Goal: Task Accomplishment & Management: Manage account settings

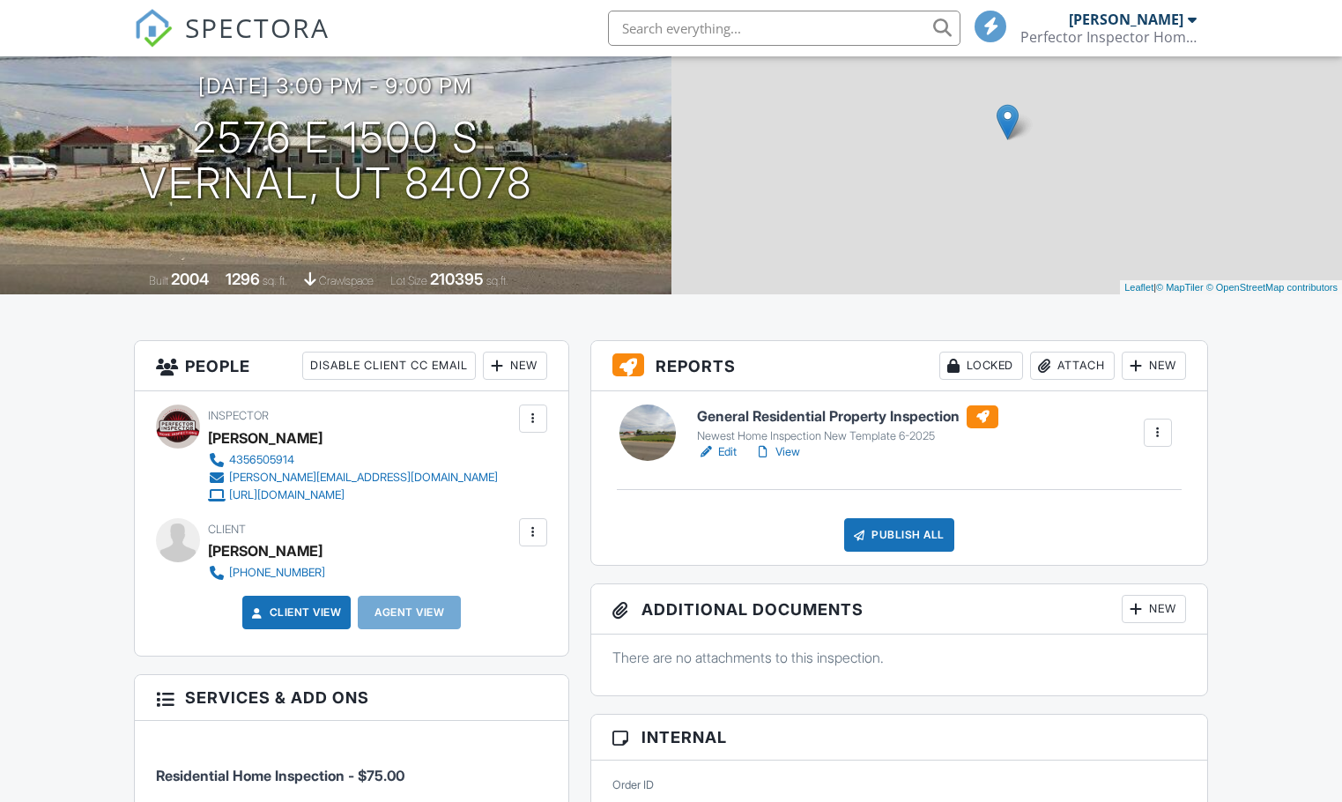
scroll to position [176, 0]
click at [734, 454] on link "Edit" at bounding box center [717, 452] width 40 height 18
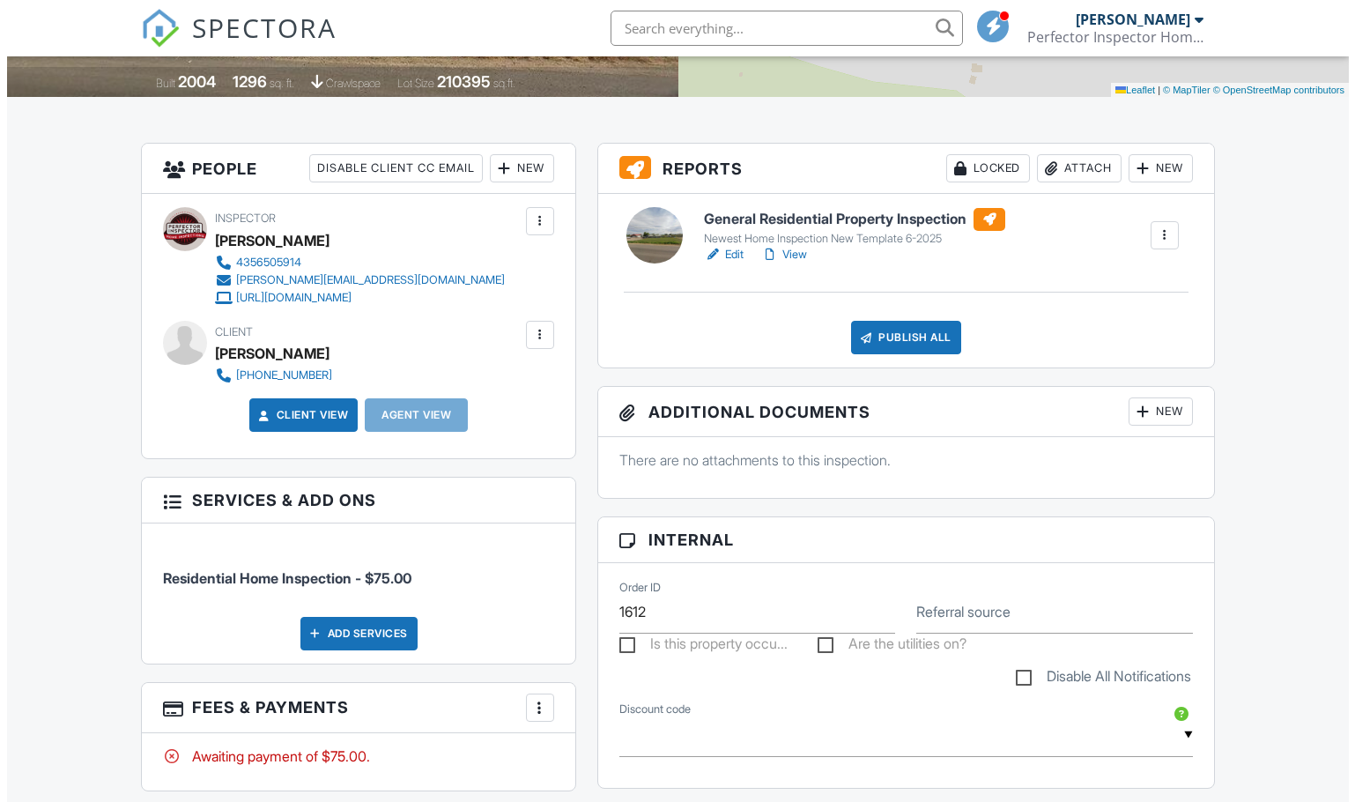
scroll to position [352, 0]
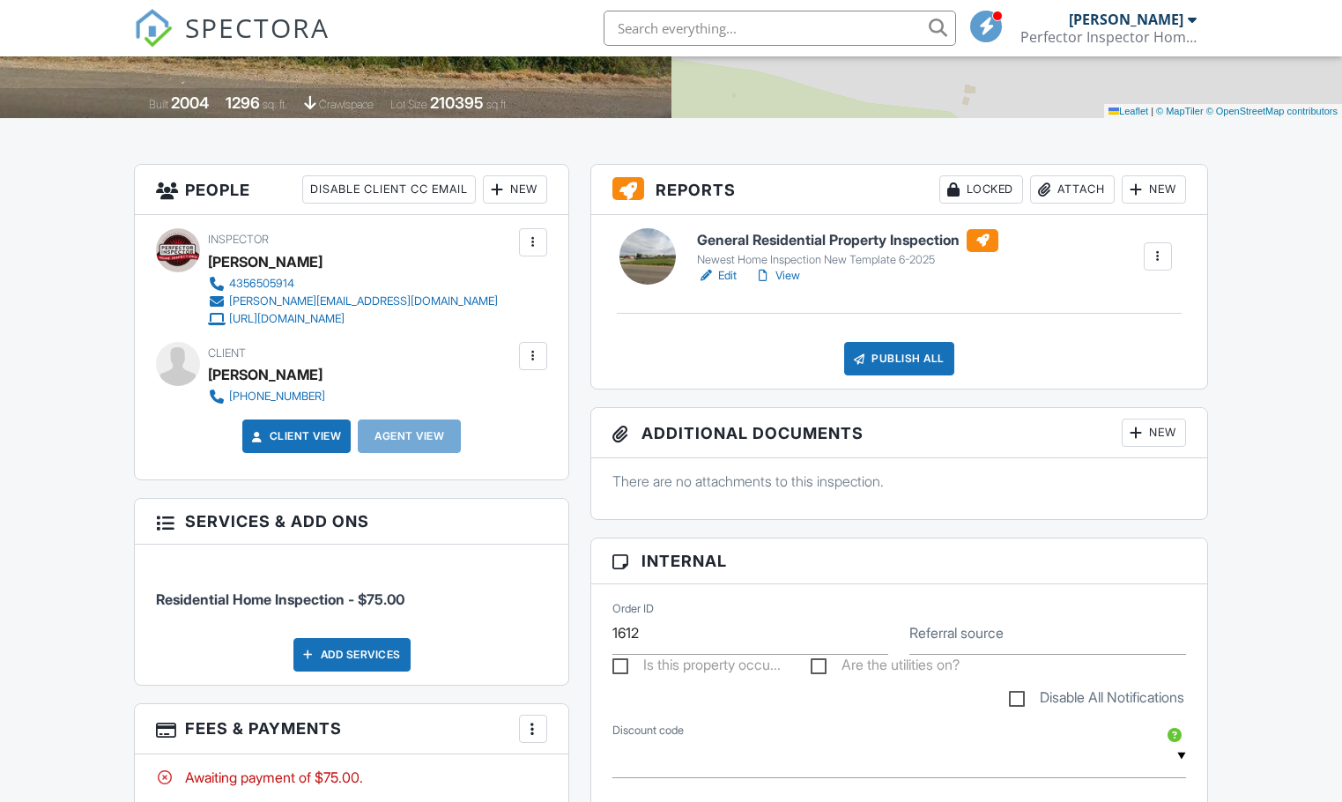
click at [541, 363] on div at bounding box center [533, 356] width 18 height 18
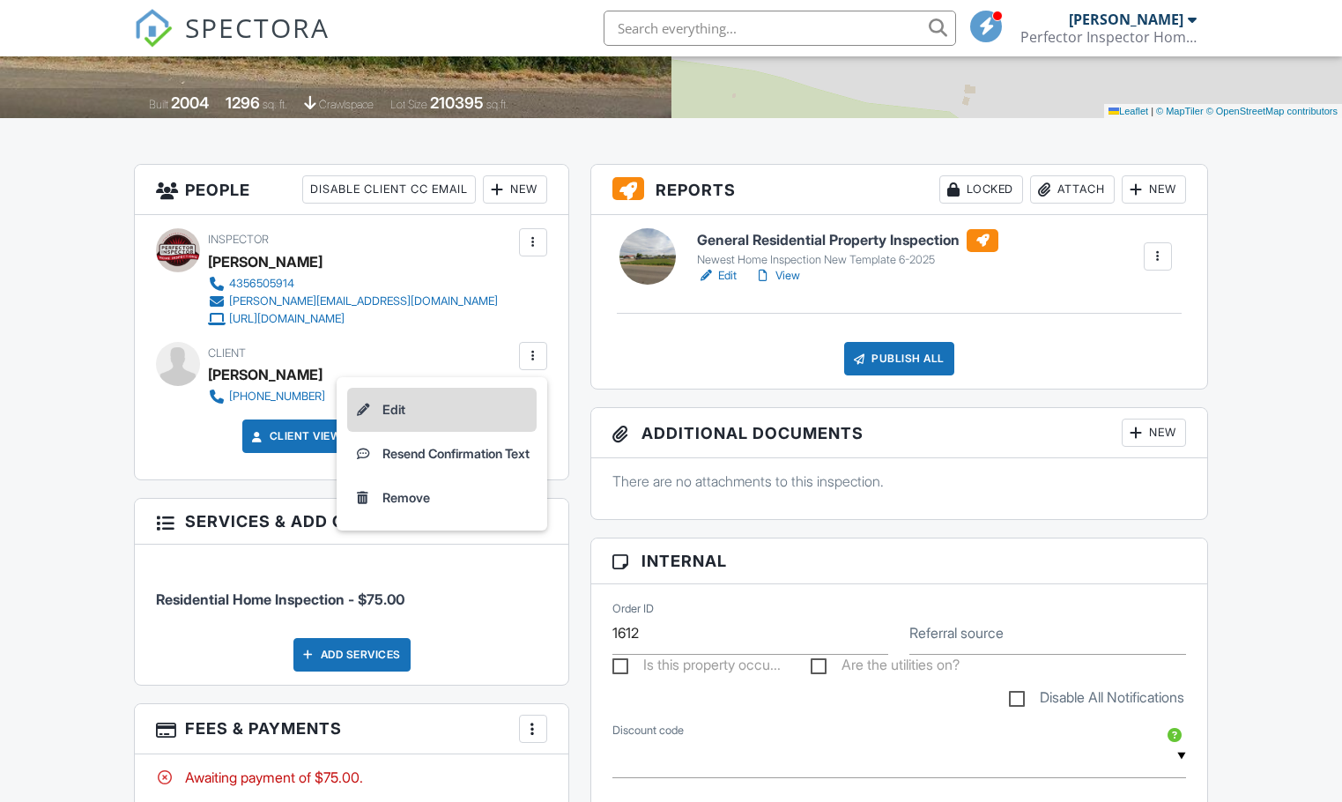
click at [503, 405] on li "Edit" at bounding box center [441, 410] width 189 height 44
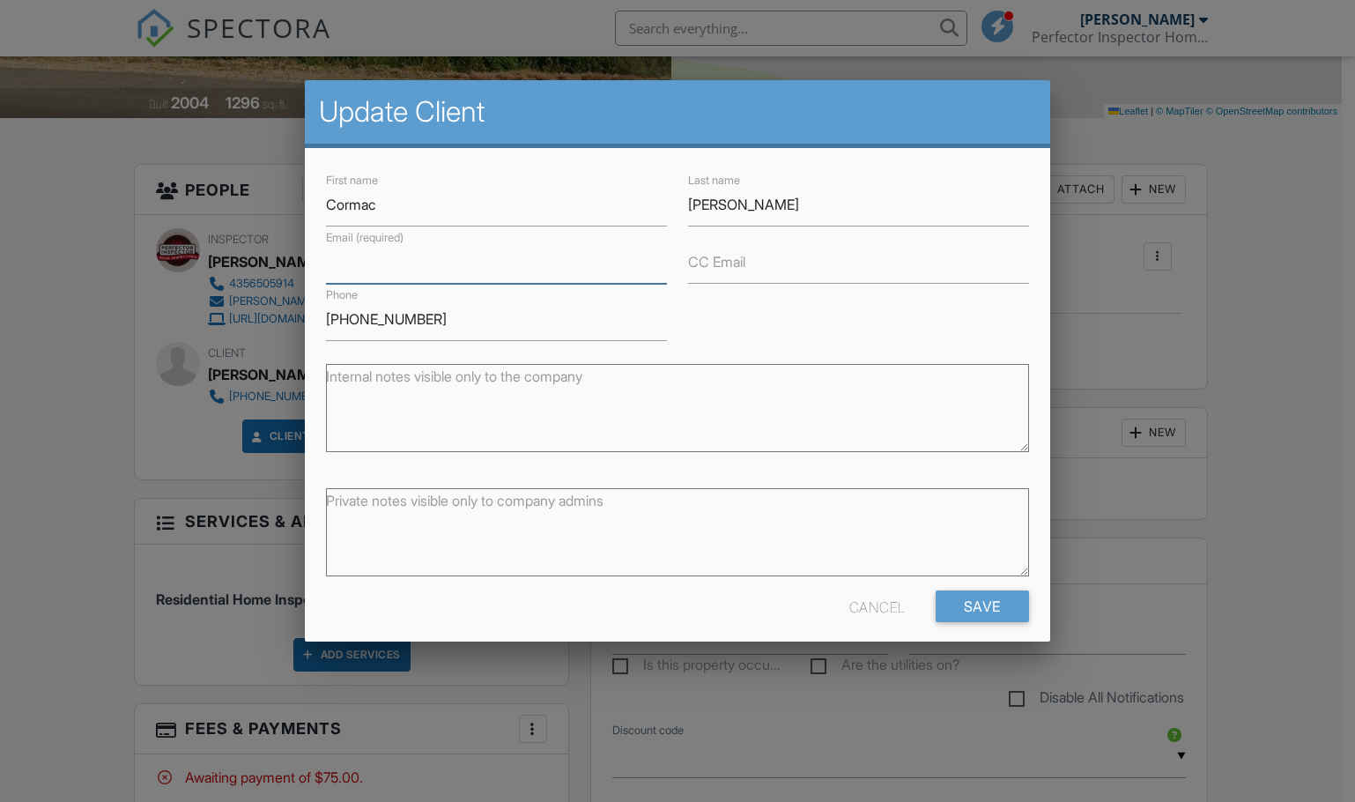
click at [487, 271] on input "Email (required)" at bounding box center [496, 262] width 341 height 43
type input "[EMAIL_ADDRESS][DOMAIN_NAME]"
click at [587, 318] on input "[PHONE_NUMBER]" at bounding box center [496, 319] width 341 height 43
click at [966, 605] on input "Save" at bounding box center [982, 606] width 93 height 32
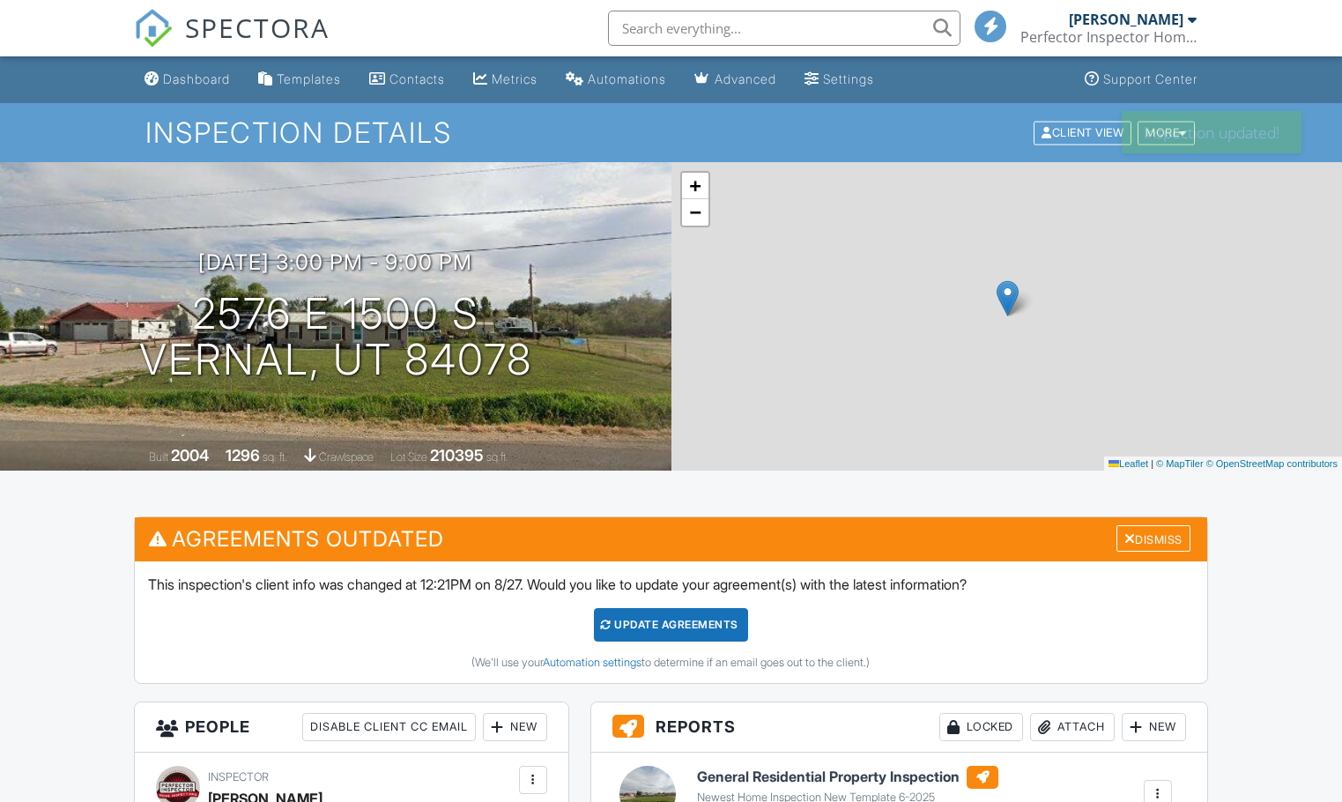
click at [669, 619] on div "Update Agreements" at bounding box center [671, 624] width 154 height 33
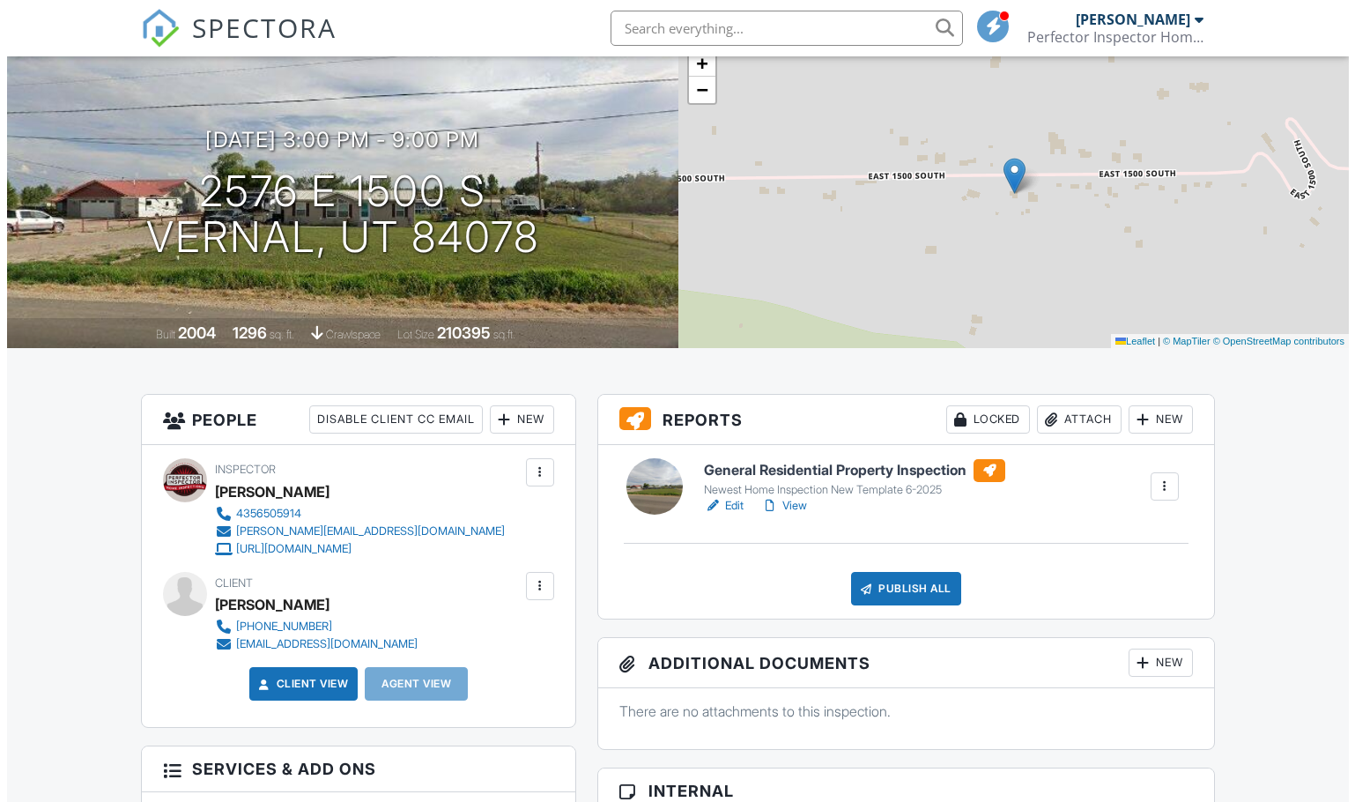
scroll to position [88, 0]
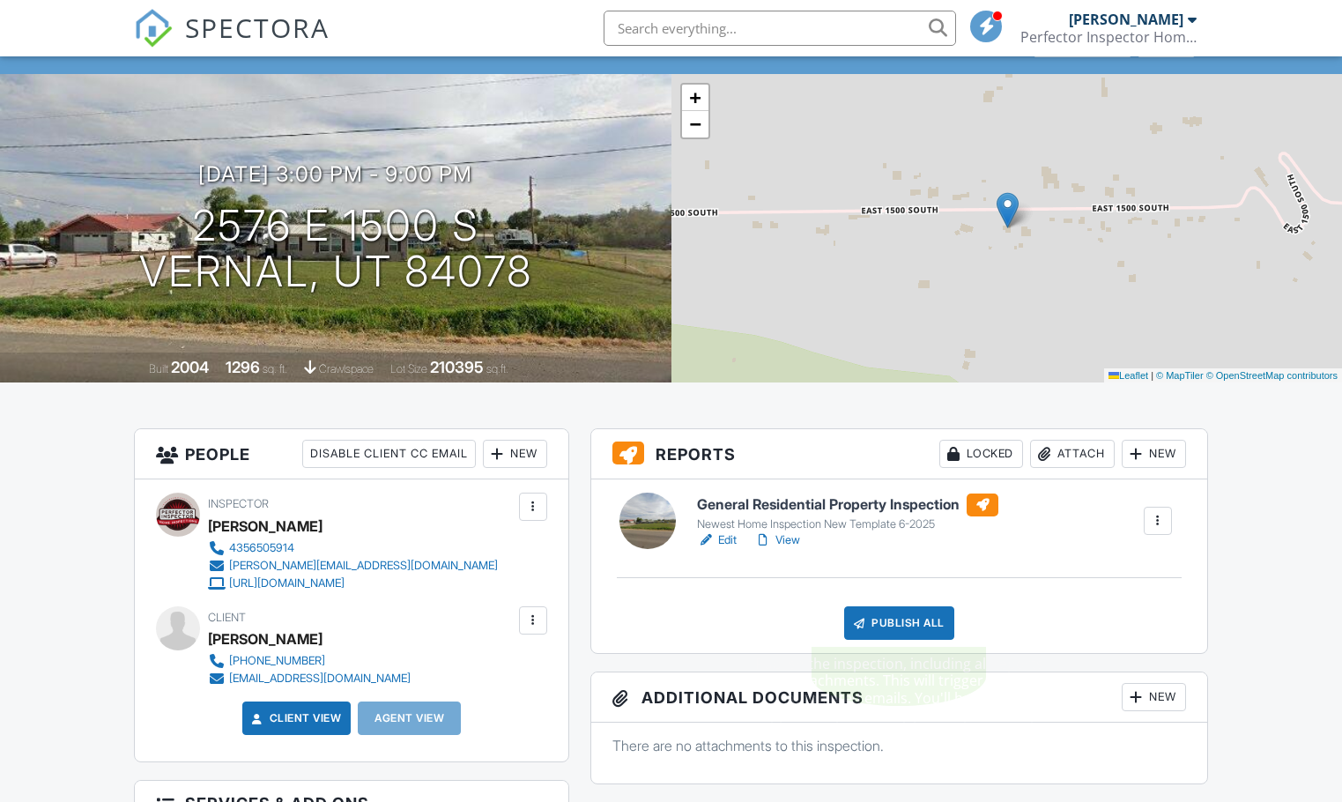
click at [914, 630] on div "Publish All" at bounding box center [899, 622] width 110 height 33
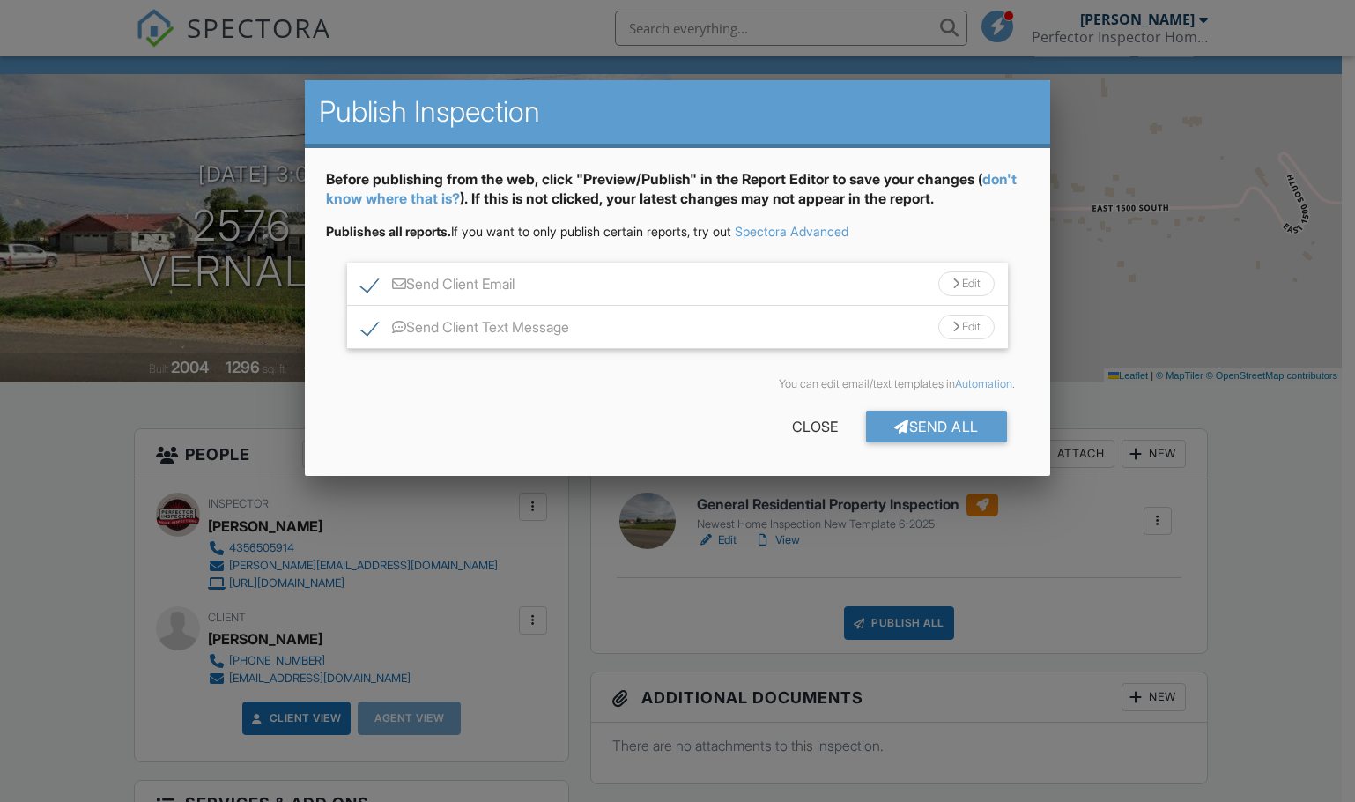
click at [360, 326] on div "Send Client Text Message Edit" at bounding box center [677, 327] width 661 height 43
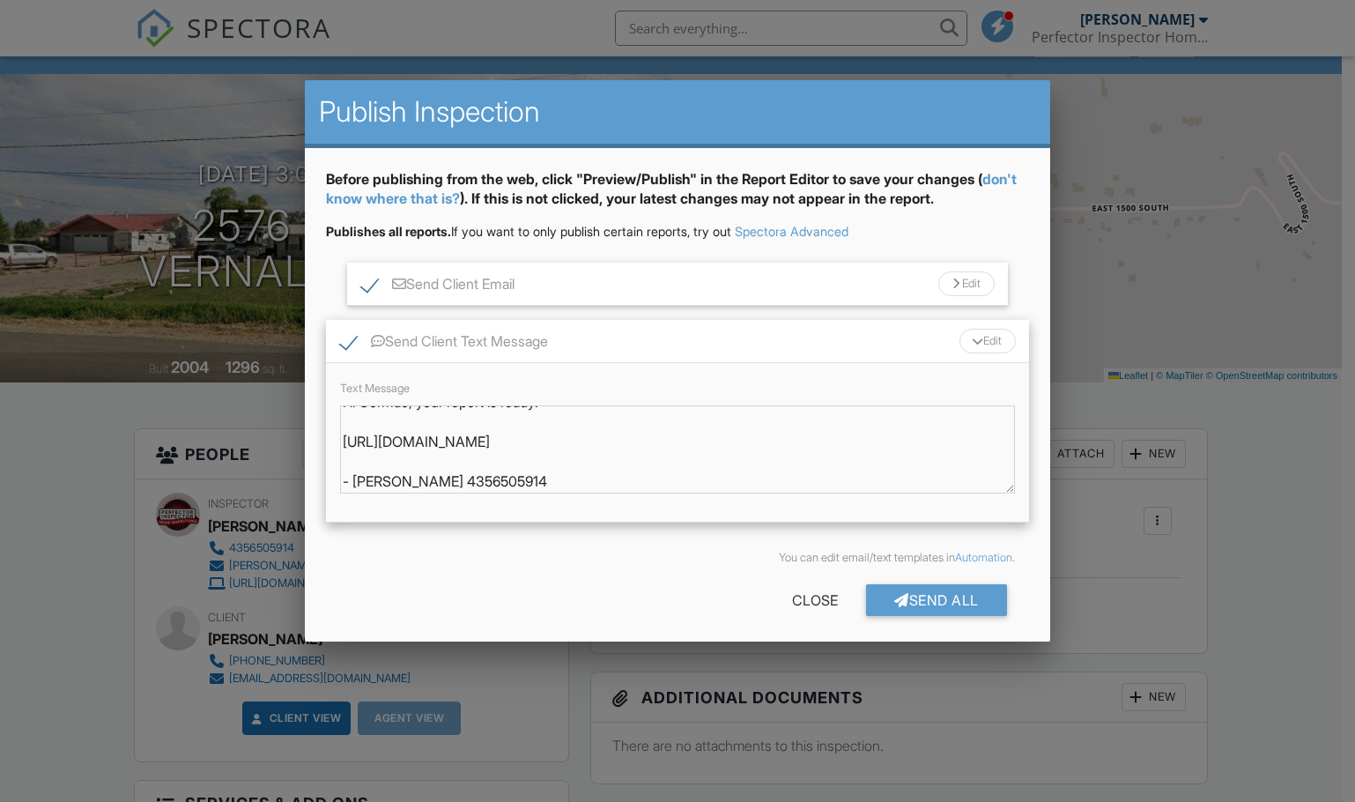
scroll to position [0, 0]
click at [354, 340] on label "Send Client Text Message" at bounding box center [444, 344] width 208 height 22
checkbox input "false"
click at [589, 281] on div "Send Client Email Edit" at bounding box center [677, 284] width 661 height 43
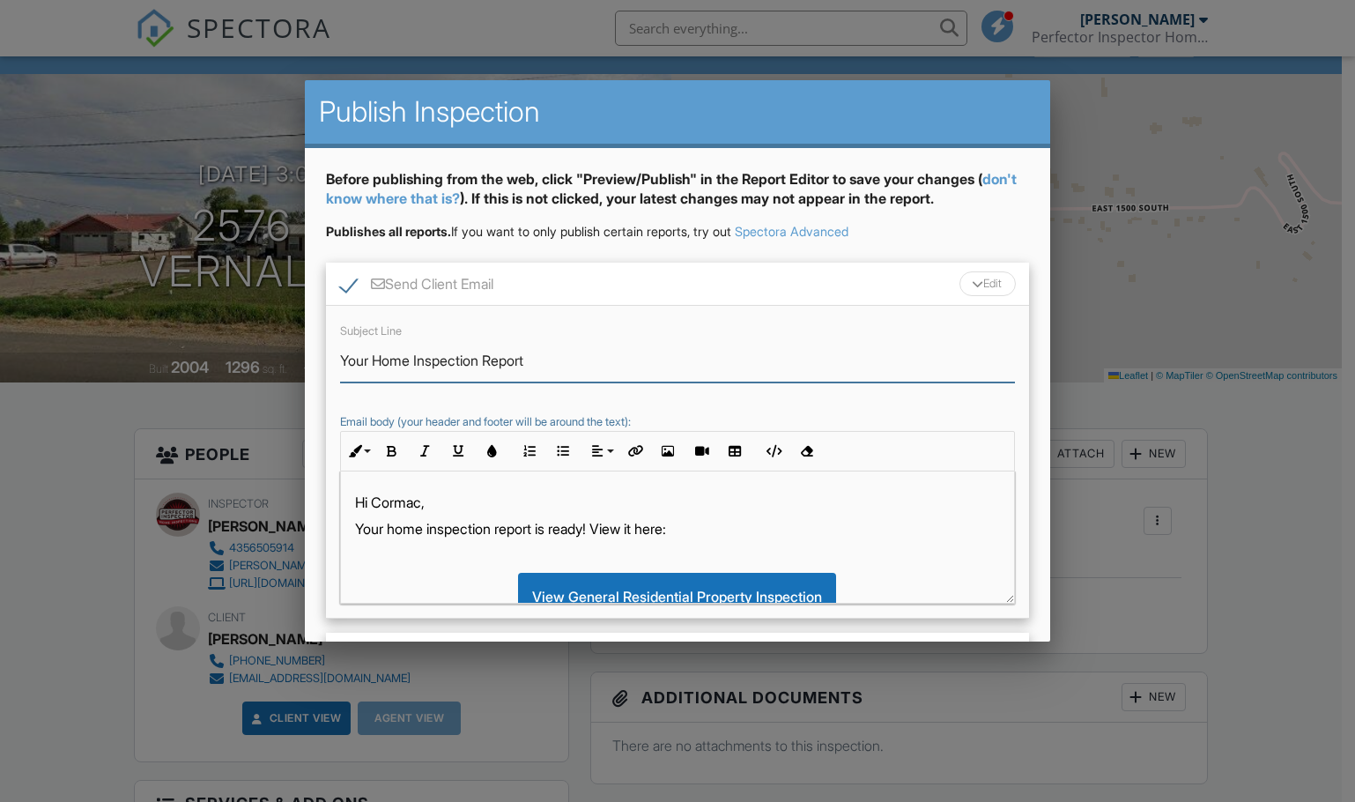
drag, startPoint x: 412, startPoint y: 360, endPoint x: 374, endPoint y: 370, distance: 39.1
click at [374, 370] on input "Your Home Inspection Report" at bounding box center [677, 360] width 675 height 43
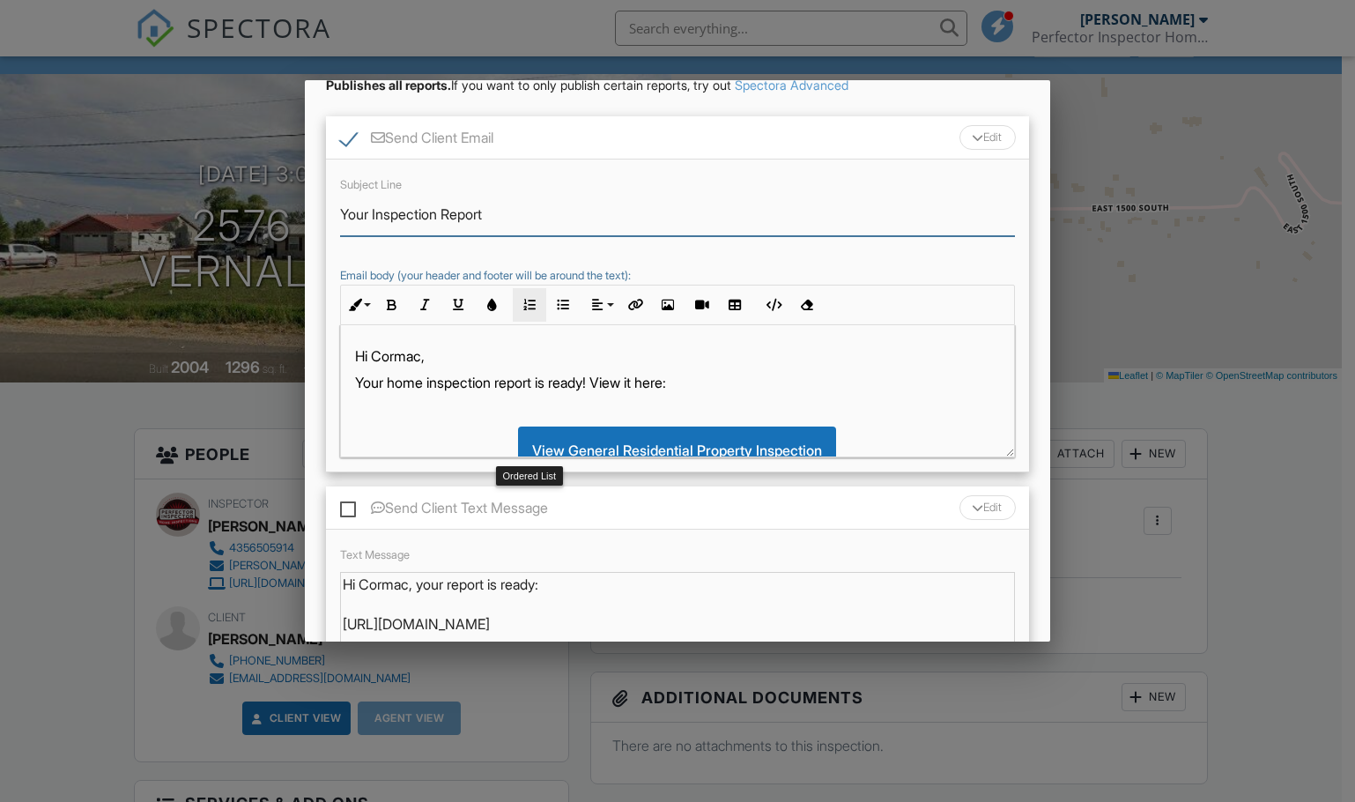
scroll to position [176, 0]
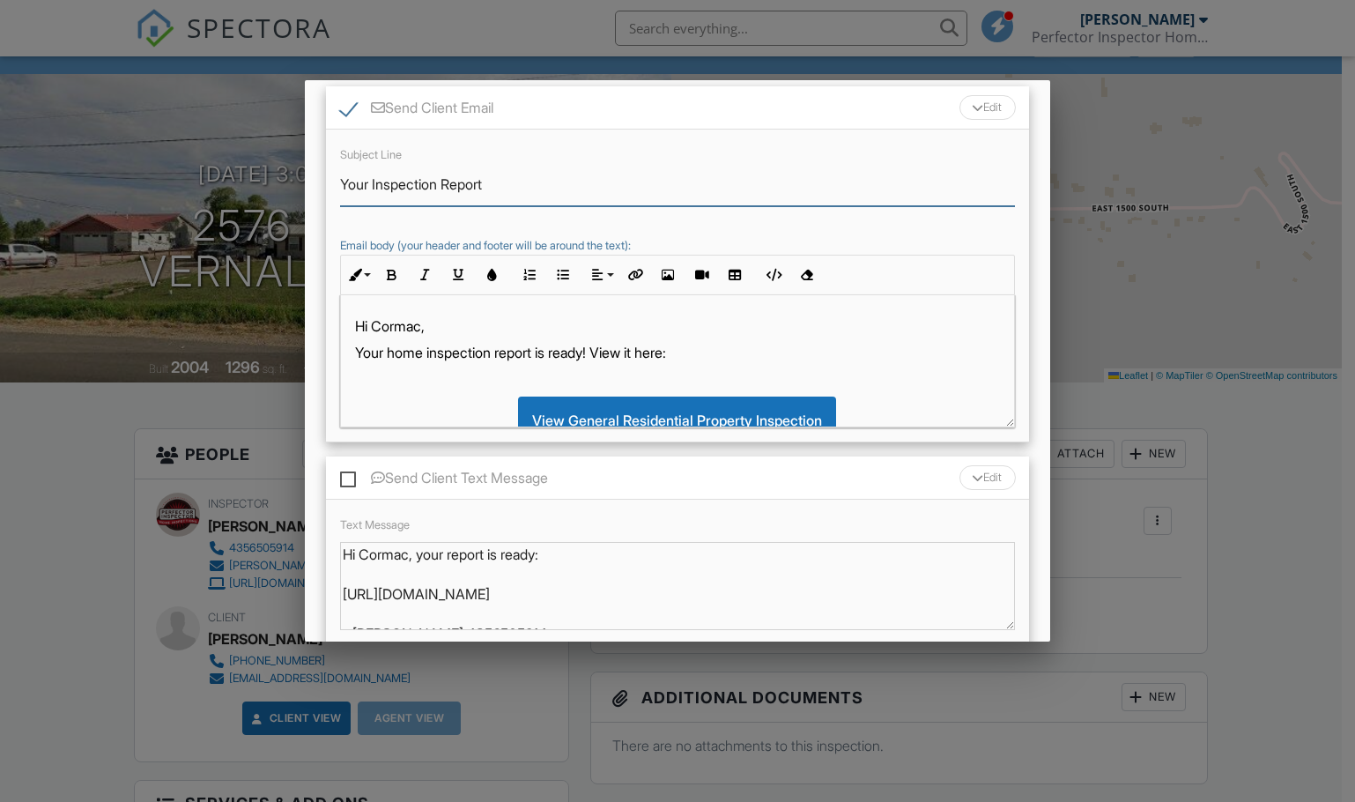
type input "Your Inspection Report"
drag, startPoint x: 426, startPoint y: 352, endPoint x: 393, endPoint y: 353, distance: 33.5
click at [393, 353] on p "Your home inspection report is ready! View it here:" at bounding box center [677, 352] width 645 height 19
click at [659, 357] on p "Your inspection report is ready! View it here:" at bounding box center [677, 352] width 645 height 19
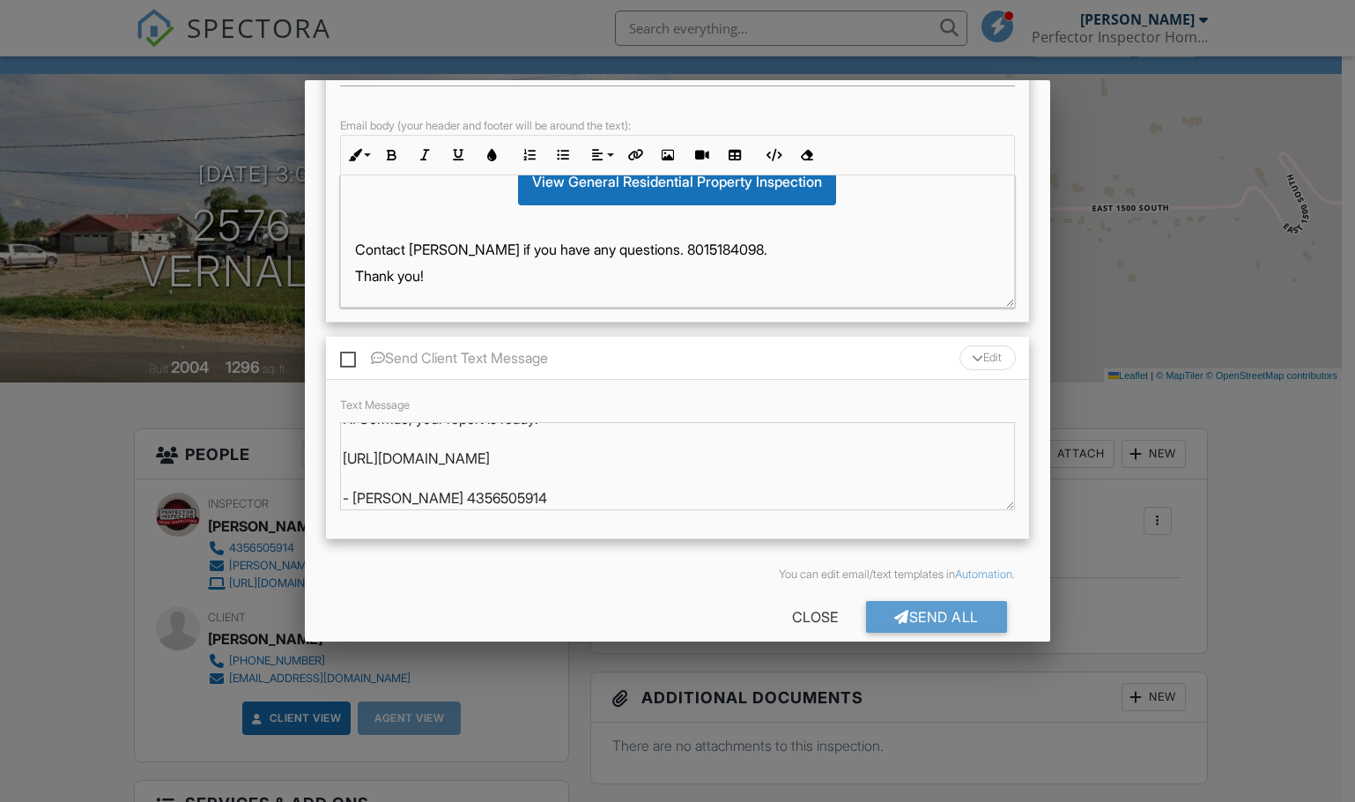
scroll to position [321, 0]
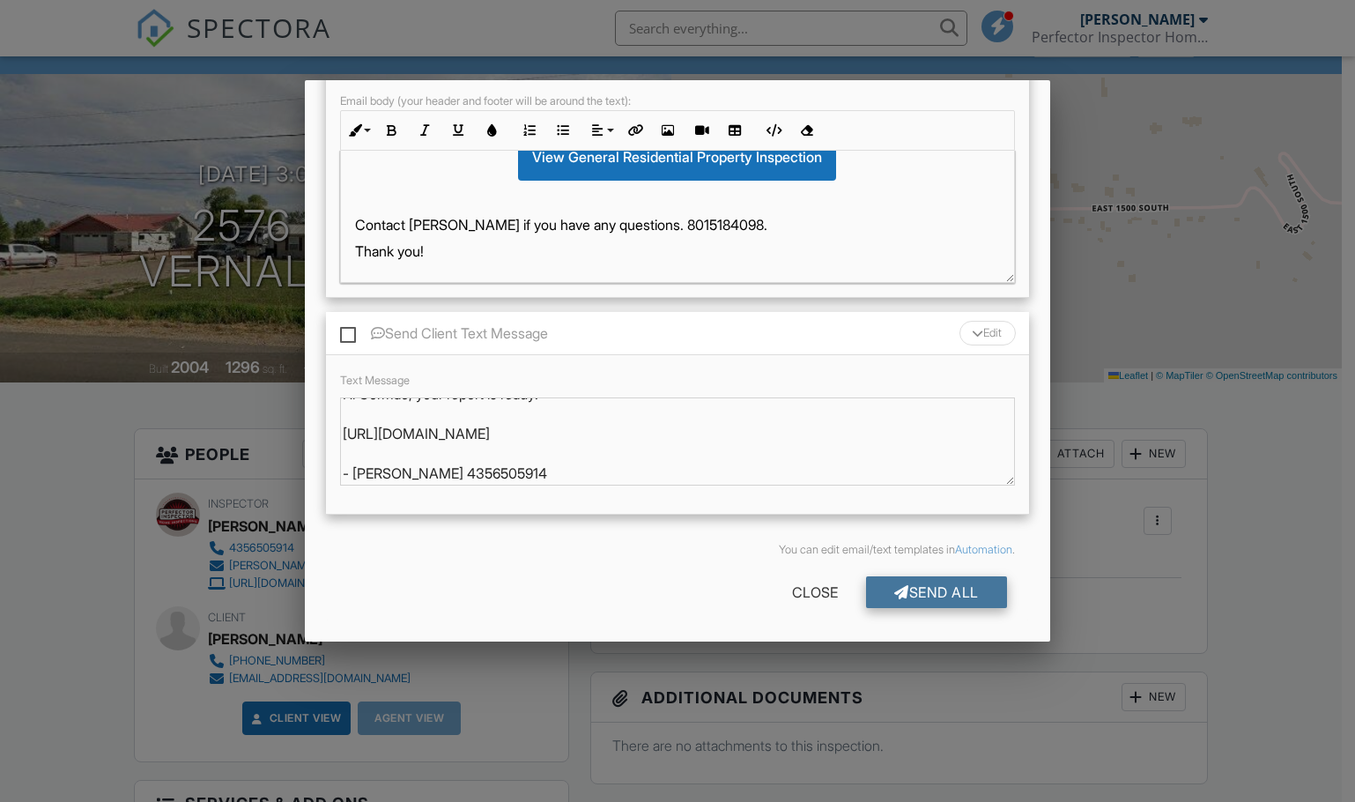
click at [945, 593] on div "Send All" at bounding box center [936, 592] width 141 height 32
